Goal: Navigation & Orientation: Find specific page/section

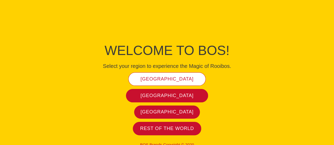
click at [165, 75] on link "[GEOGRAPHIC_DATA]" at bounding box center [166, 79] width 77 height 13
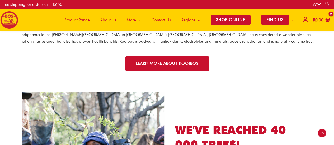
scroll to position [737, 0]
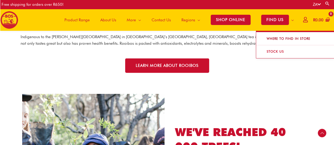
click at [287, 37] on span "WHERE TO FIND IN STORE" at bounding box center [288, 38] width 54 height 10
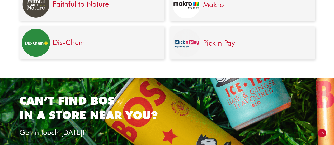
scroll to position [239, 0]
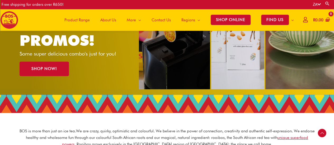
scroll to position [81, 0]
click at [108, 18] on span "About Us" at bounding box center [108, 20] width 16 height 16
